Goal: Find specific page/section: Find specific page/section

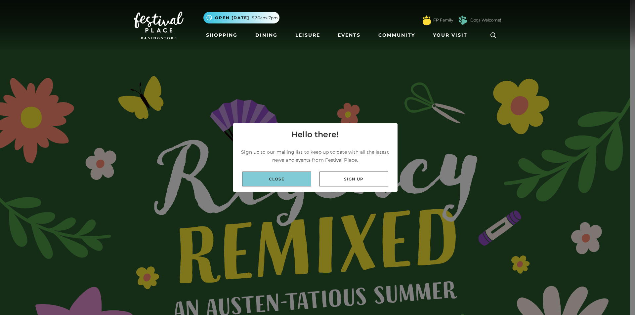
click at [274, 180] on link "Close" at bounding box center [276, 179] width 69 height 15
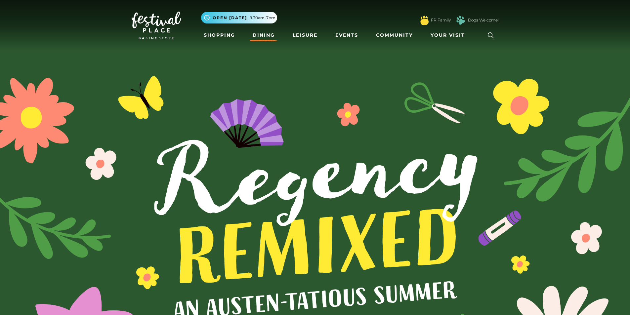
click at [265, 33] on link "Dining" at bounding box center [263, 35] width 27 height 12
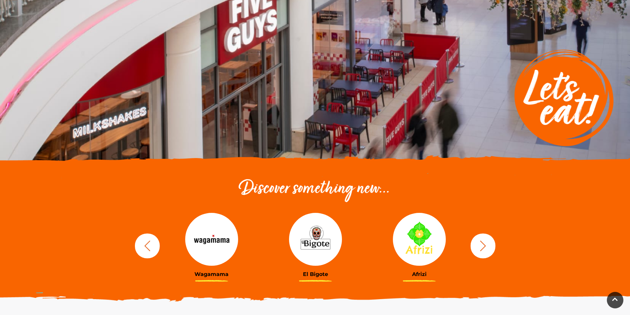
scroll to position [99, 0]
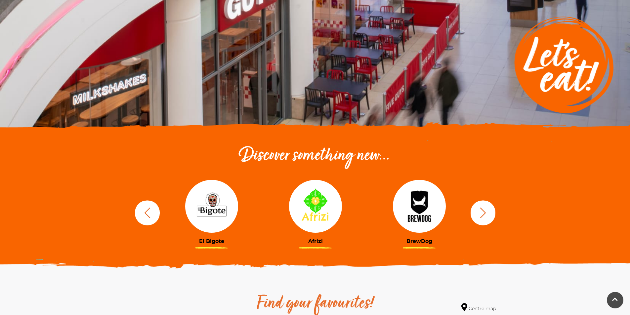
click at [480, 215] on icon "button" at bounding box center [483, 213] width 12 height 12
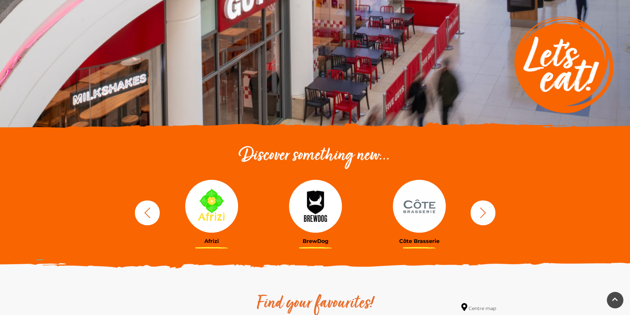
click at [481, 215] on icon "button" at bounding box center [483, 213] width 12 height 12
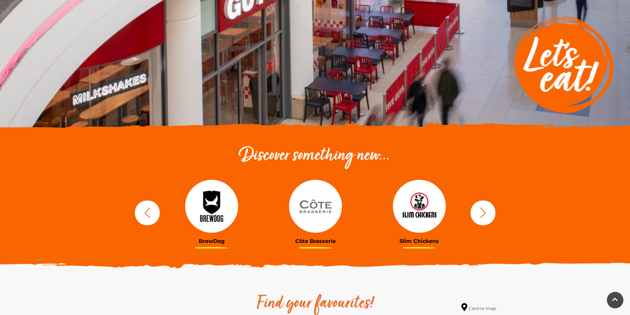
click at [481, 215] on icon "button" at bounding box center [483, 213] width 12 height 12
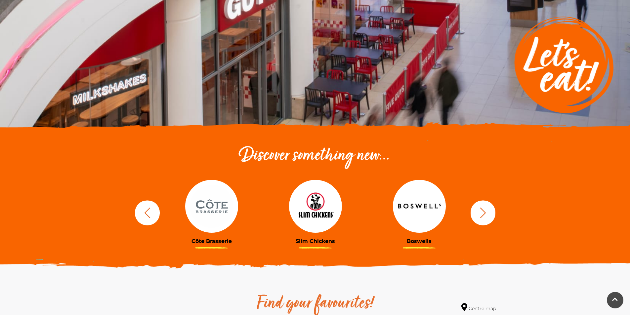
click at [483, 215] on icon "button" at bounding box center [483, 213] width 12 height 12
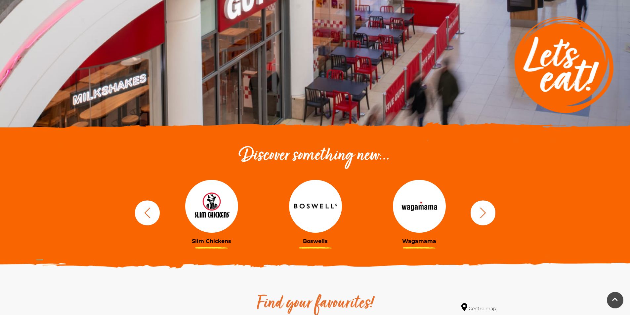
click at [485, 215] on icon "button" at bounding box center [483, 213] width 12 height 12
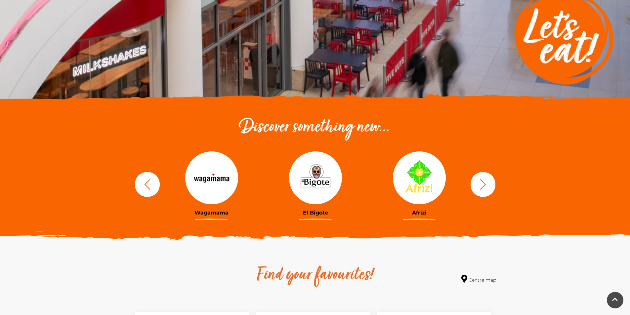
scroll to position [0, 0]
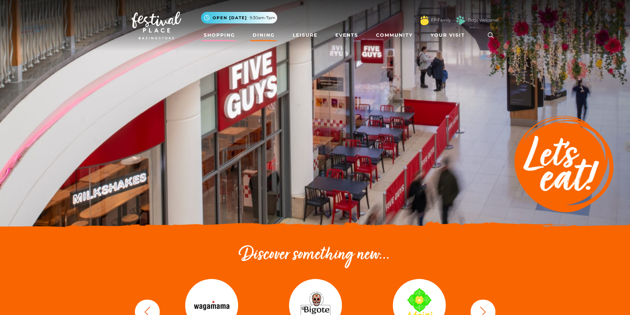
click at [219, 37] on link "Shopping" at bounding box center [219, 35] width 37 height 12
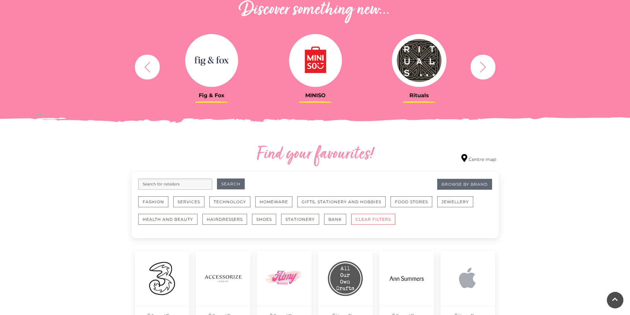
scroll to position [264, 0]
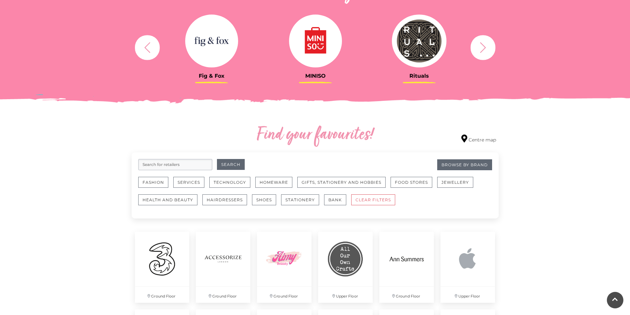
click at [187, 164] on input "search" at bounding box center [175, 164] width 74 height 11
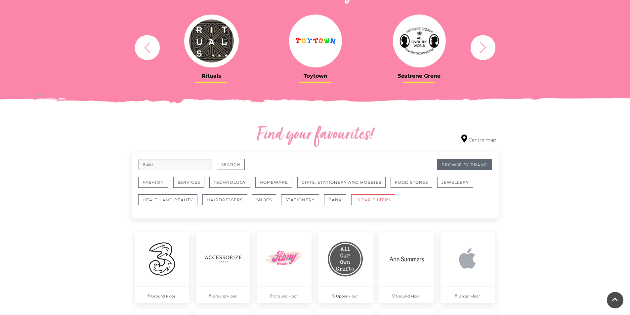
type input "Build"
click at [229, 162] on button "Search" at bounding box center [231, 164] width 28 height 11
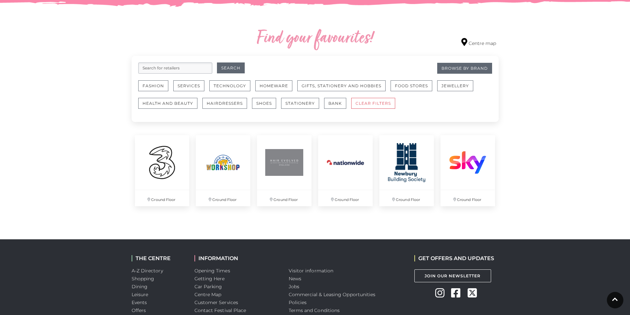
scroll to position [364, 0]
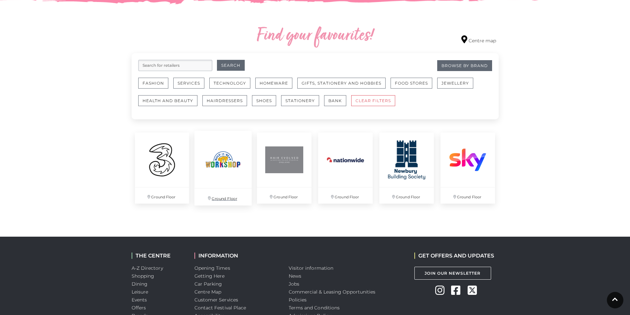
click at [228, 173] on img at bounding box center [222, 159] width 57 height 57
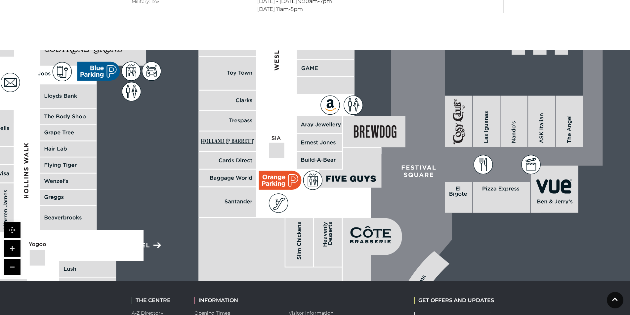
scroll to position [489, 0]
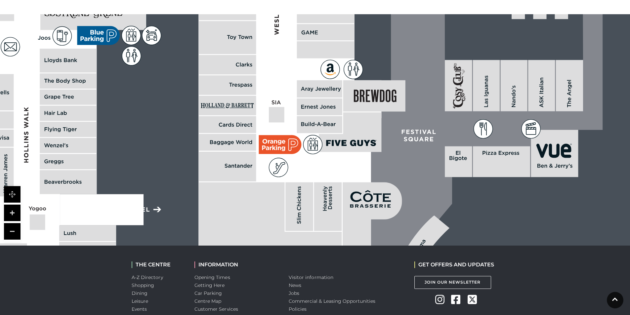
click at [13, 239] on link at bounding box center [12, 231] width 17 height 17
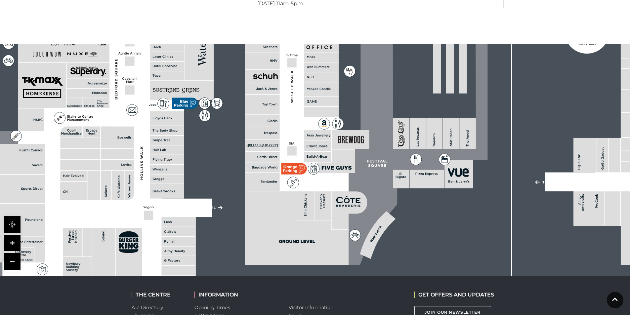
scroll to position [459, 0]
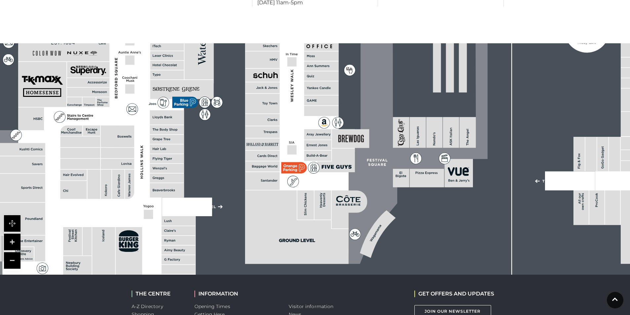
click at [13, 269] on link at bounding box center [12, 260] width 17 height 17
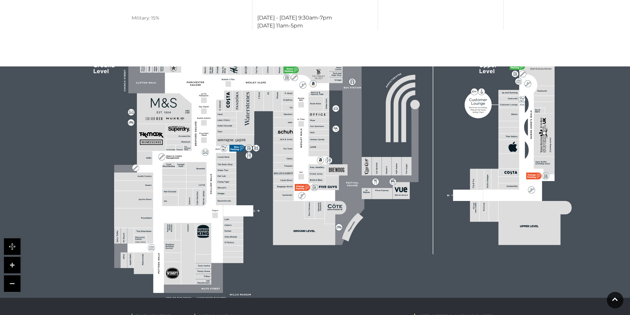
scroll to position [426, 0]
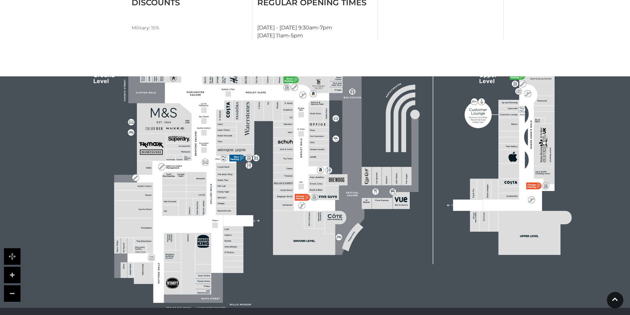
click at [15, 301] on link at bounding box center [12, 293] width 17 height 17
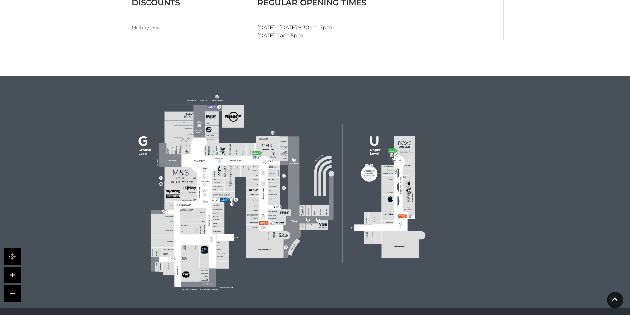
click at [12, 265] on link at bounding box center [12, 256] width 17 height 17
click at [213, 109] on icon at bounding box center [215, 107] width 4 height 4
drag, startPoint x: 252, startPoint y: 212, endPoint x: 220, endPoint y: 274, distance: 69.6
click at [220, 274] on g at bounding box center [288, 193] width 274 height 176
click at [13, 283] on link at bounding box center [12, 275] width 17 height 17
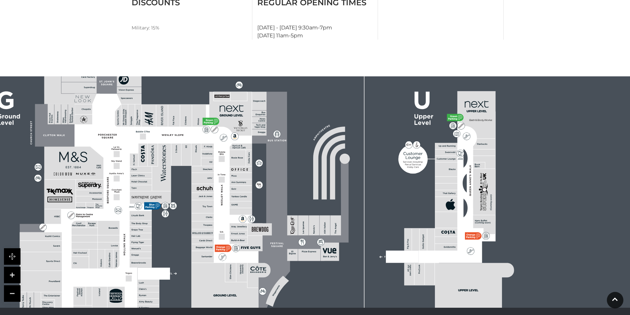
click at [13, 283] on link at bounding box center [12, 275] width 17 height 17
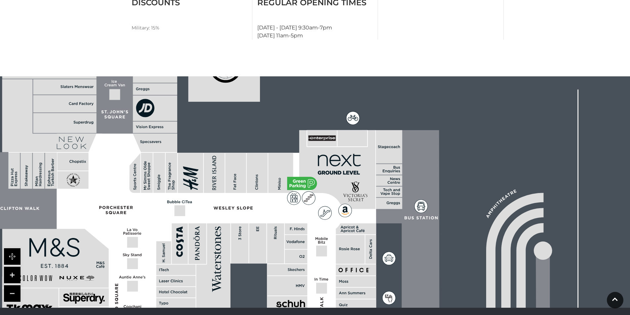
drag, startPoint x: 89, startPoint y: 150, endPoint x: 318, endPoint y: 298, distance: 272.6
click at [266, 264] on rect at bounding box center [257, 243] width 17 height 40
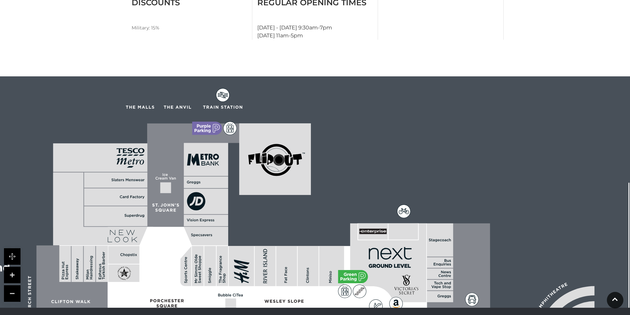
drag, startPoint x: 211, startPoint y: 195, endPoint x: 208, endPoint y: 273, distance: 78.1
click at [208, 273] on rect at bounding box center [210, 266] width 12 height 40
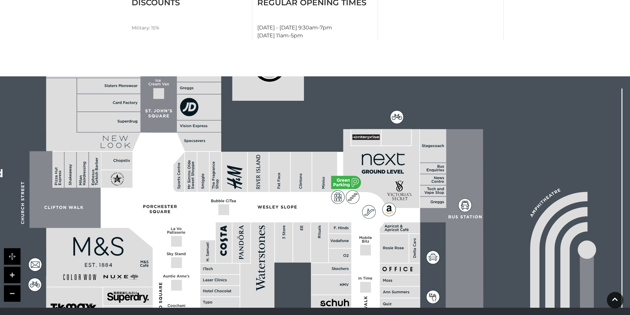
drag, startPoint x: 277, startPoint y: 289, endPoint x: 270, endPoint y: 178, distance: 111.3
click at [270, 178] on rect at bounding box center [279, 172] width 21 height 40
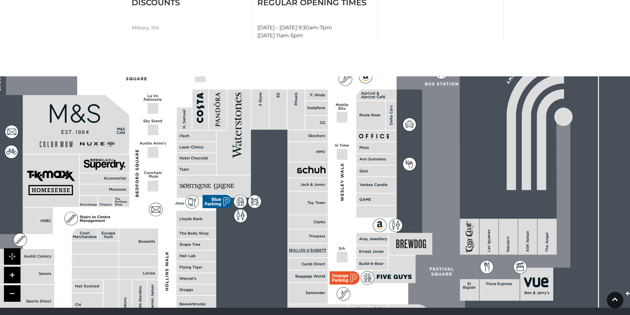
drag, startPoint x: 355, startPoint y: 260, endPoint x: 331, endPoint y: 130, distance: 132.0
click at [331, 130] on polygon at bounding box center [197, 230] width 437 height 506
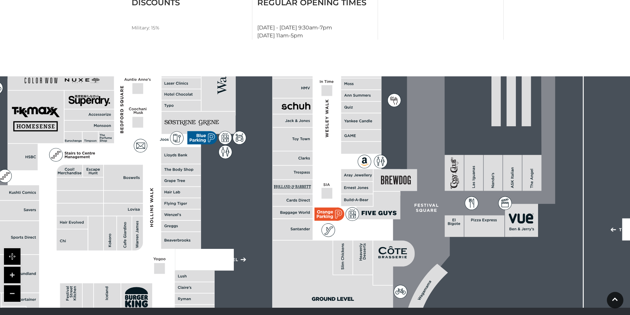
drag, startPoint x: 346, startPoint y: 243, endPoint x: 331, endPoint y: 179, distance: 65.6
click at [331, 179] on polygon at bounding box center [181, 166] width 437 height 506
